Goal: Task Accomplishment & Management: Manage account settings

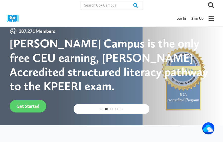
click at [183, 19] on link "Log In" at bounding box center [181, 18] width 15 height 9
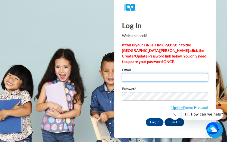
click at [150, 79] on input "Email" at bounding box center [165, 77] width 86 height 9
click at [158, 78] on input "jtwe@g" at bounding box center [165, 77] width 86 height 9
type input "jtwe@ggc.edu"
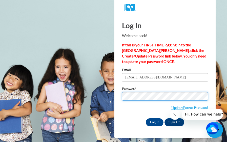
click at [146, 119] on input "Log In" at bounding box center [155, 123] width 18 height 8
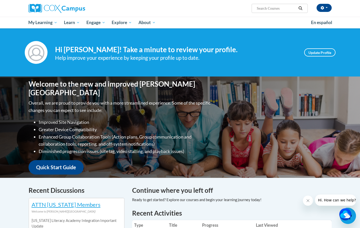
click at [110, 142] on h4 "Recent Discussions" at bounding box center [77, 190] width 96 height 10
